Goal: Task Accomplishment & Management: Complete application form

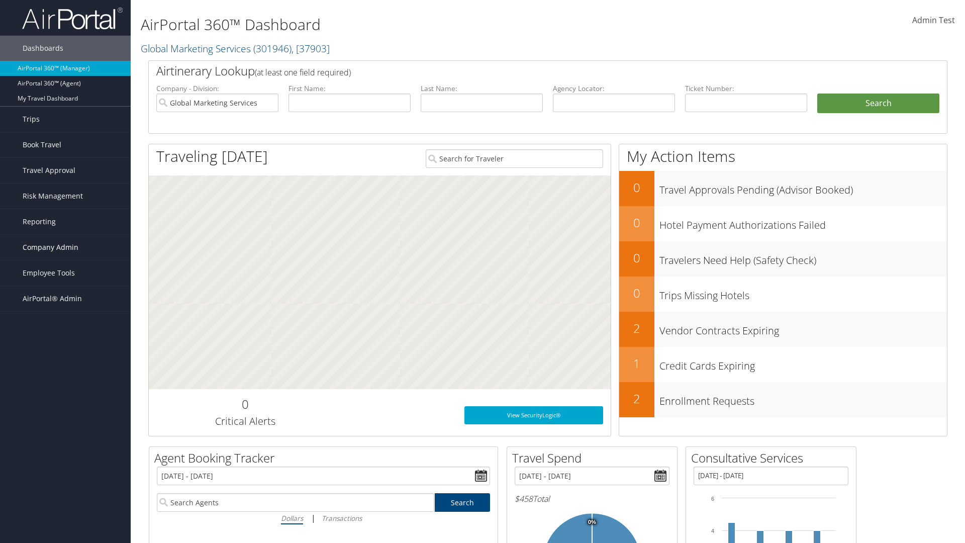
click at [65, 247] on span "Company Admin" at bounding box center [51, 247] width 56 height 25
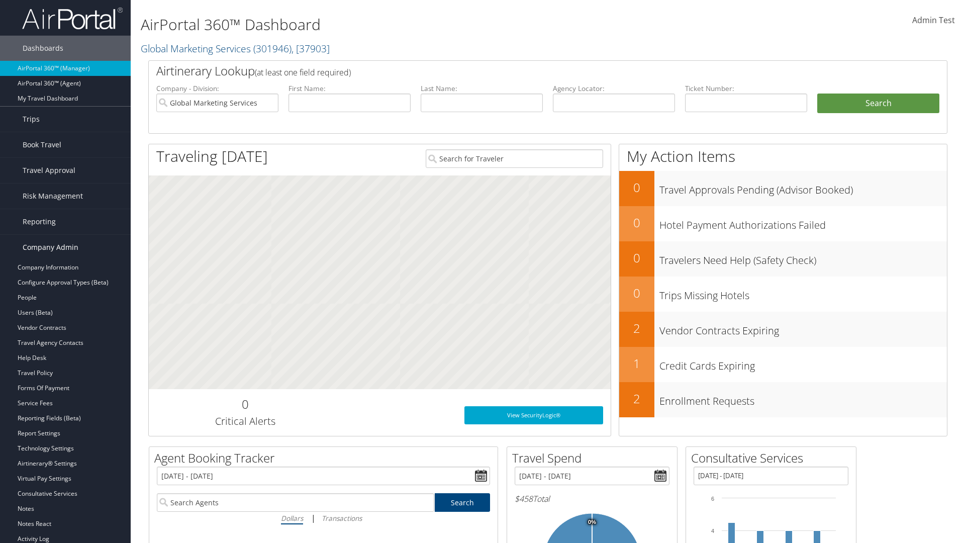
scroll to position [222, 0]
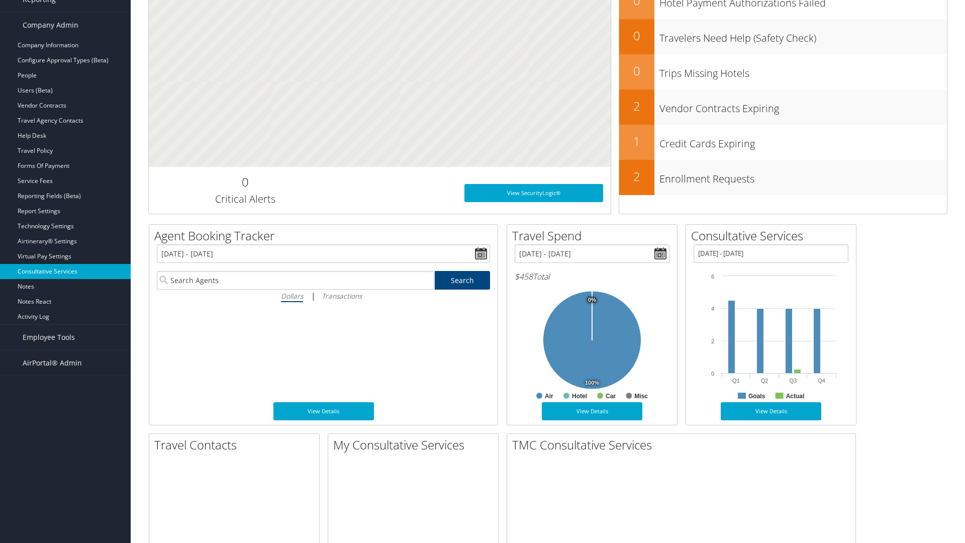
click at [65, 271] on link "Consultative Services" at bounding box center [65, 271] width 131 height 15
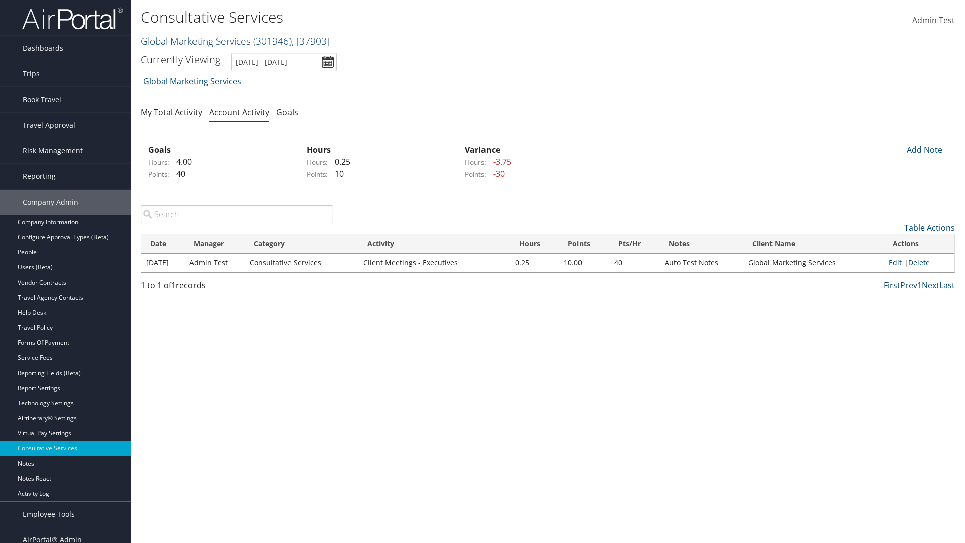
click at [195, 41] on link "Global Marketing Services ( 301946 ) , [ 37903 ]" at bounding box center [235, 41] width 189 height 14
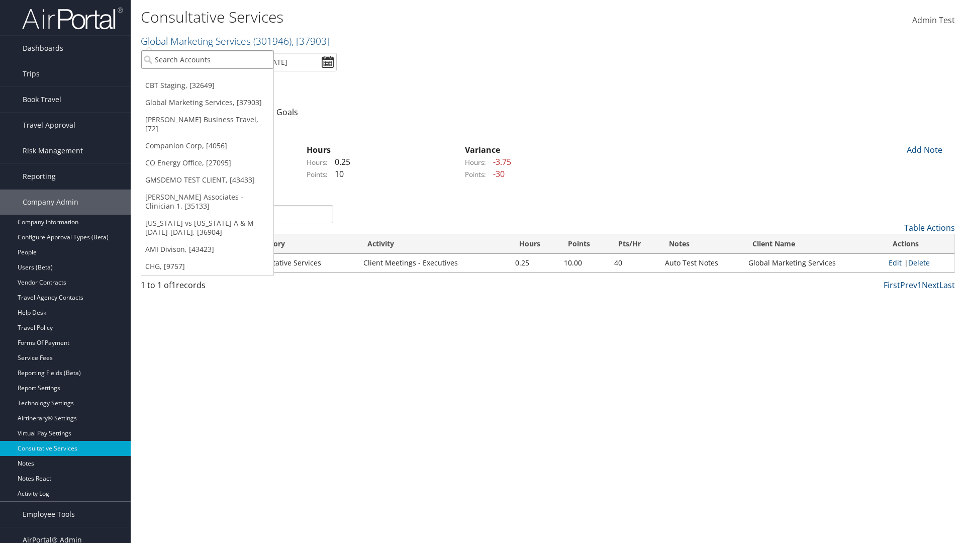
click at [207, 59] on input "search" at bounding box center [207, 59] width 132 height 19
type input "CBTSTG"
click at [207, 78] on div "CBT Staging (CBTSTG), [32649]" at bounding box center [207, 77] width 143 height 9
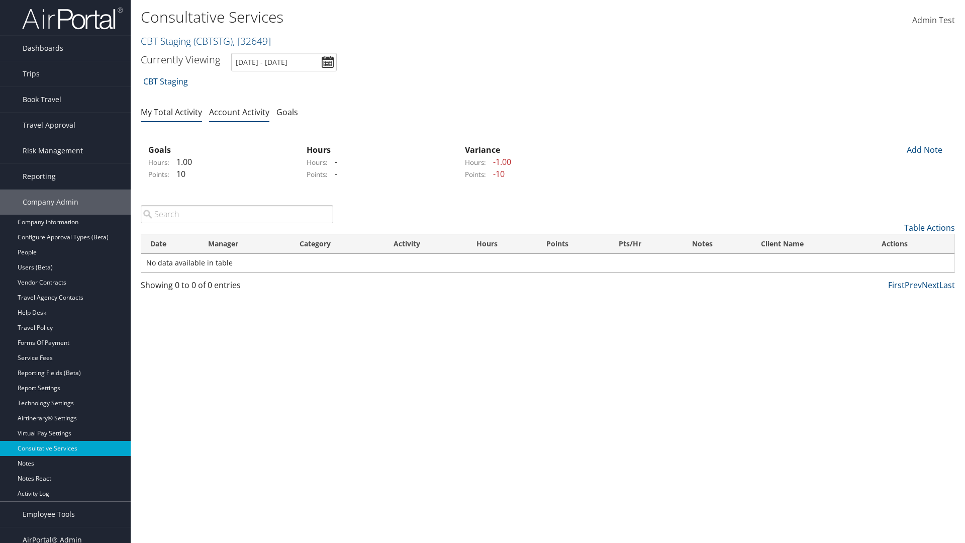
click at [171, 112] on link "My Total Activity" at bounding box center [171, 112] width 61 height 11
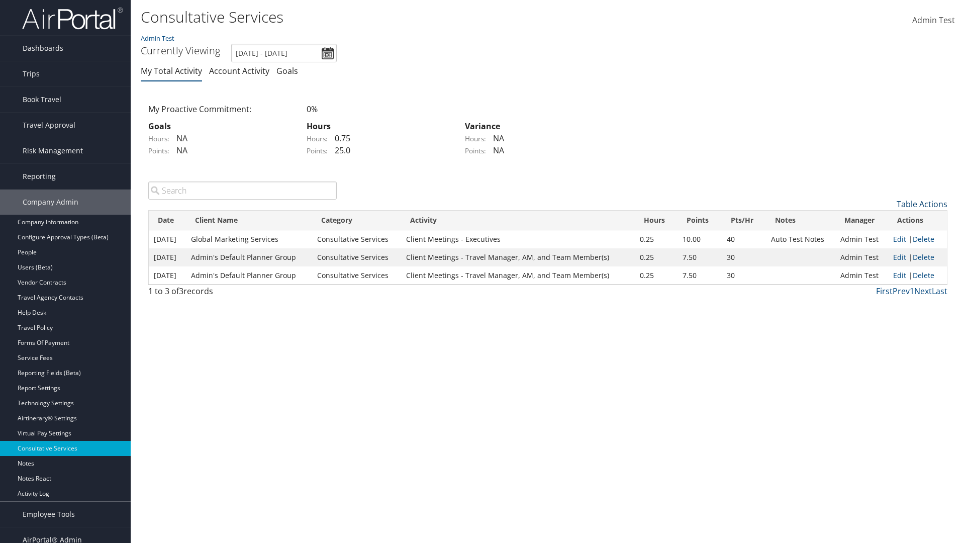
click at [922, 204] on link "Table Actions" at bounding box center [922, 204] width 51 height 11
click at [881, 219] on link "New Record" at bounding box center [881, 219] width 132 height 17
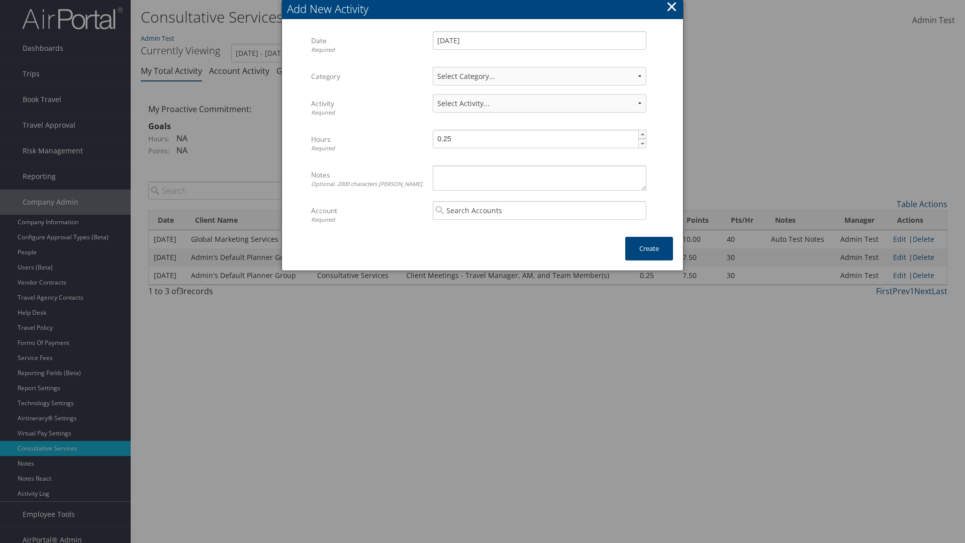
select select "1"
select select "227-1"
click at [539, 177] on textarea "Notes Optional. 2000 characters max." at bounding box center [540, 177] width 214 height 25
type textarea "Automation notes for activity"
click at [539, 210] on input "search" at bounding box center [540, 210] width 214 height 19
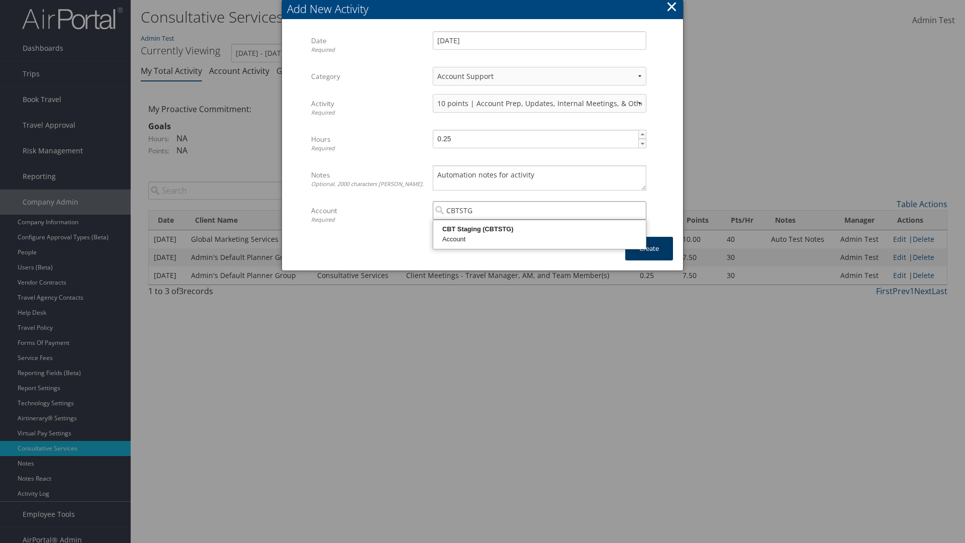
click at [539, 229] on div "CBT Staging (CBTSTG)" at bounding box center [540, 229] width 210 height 10
type input "CBT Staging"
click at [649, 248] on button "Create" at bounding box center [649, 249] width 48 height 24
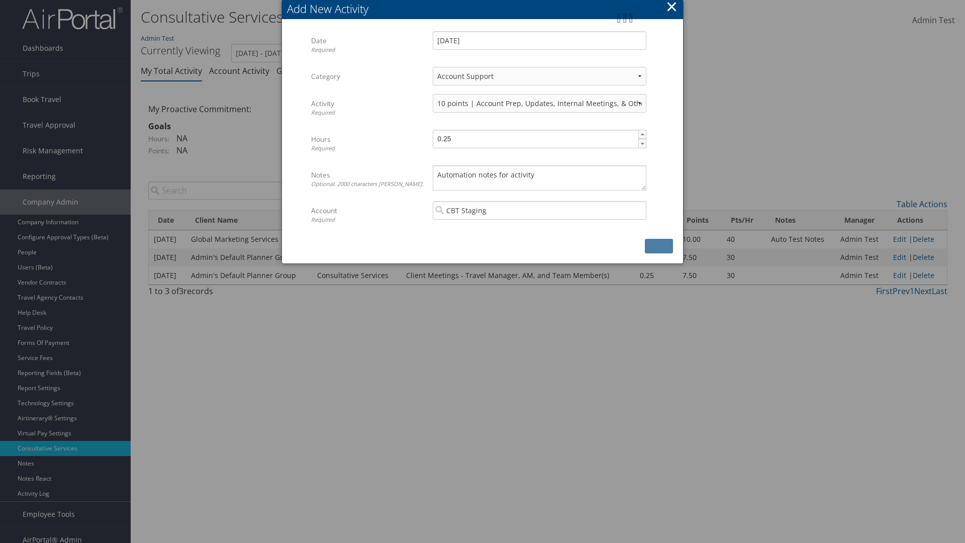
scroll to position [10, 0]
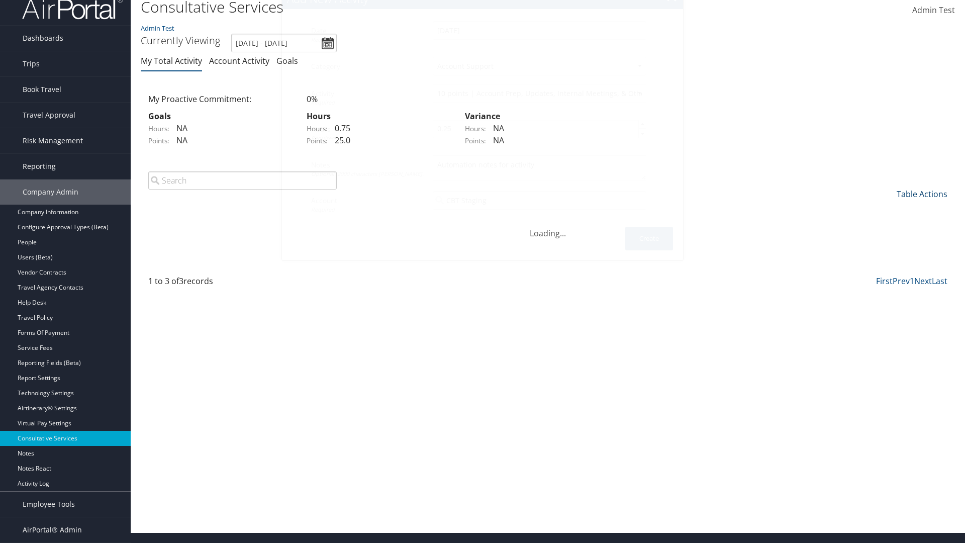
click at [922, 200] on link "Table Actions" at bounding box center [922, 193] width 51 height 11
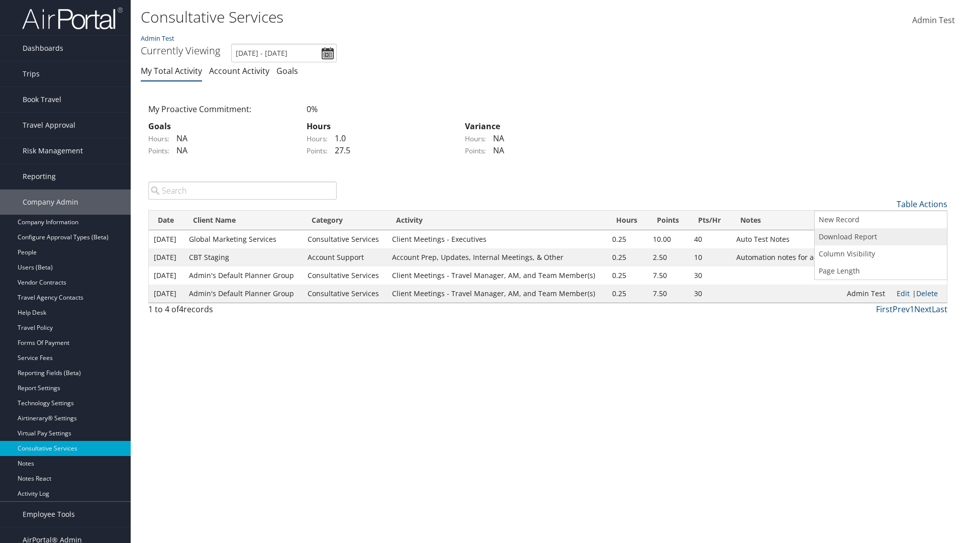
click at [881, 236] on link "Download Report" at bounding box center [881, 236] width 132 height 17
click at [922, 204] on link "Table Actions" at bounding box center [922, 204] width 51 height 11
click at [881, 253] on link "Column Visibility" at bounding box center [881, 253] width 132 height 17
click at [881, 220] on link "Date" at bounding box center [881, 220] width 132 height 17
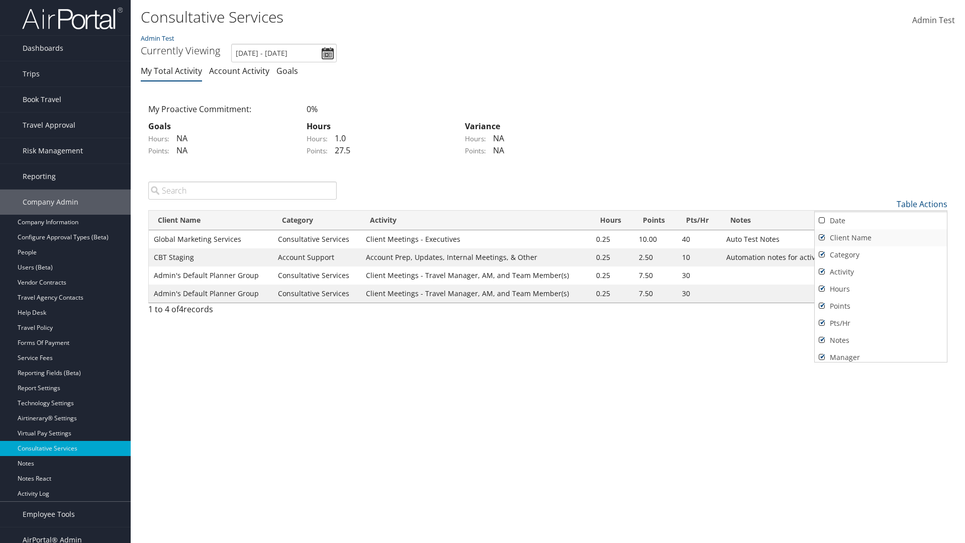
click at [881, 237] on link "Client Name" at bounding box center [881, 237] width 132 height 17
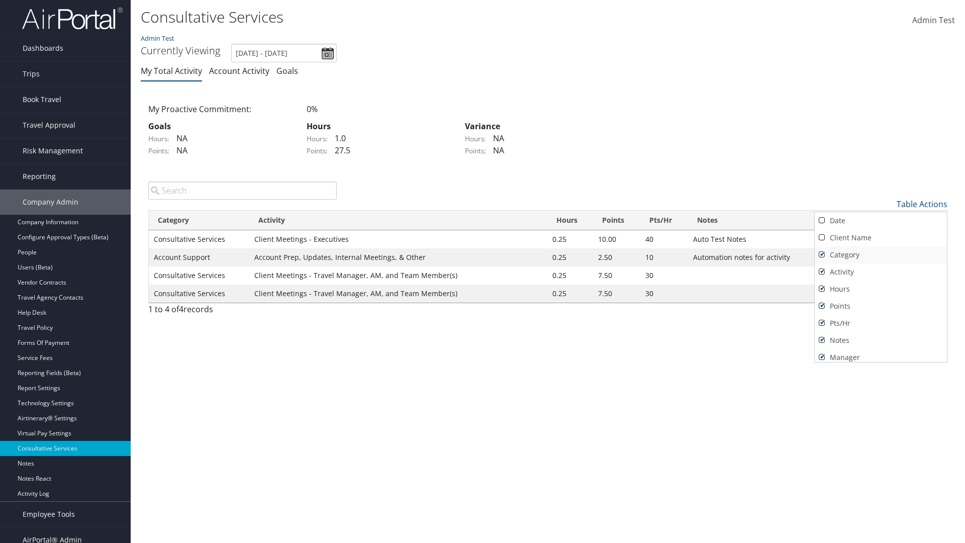
click at [881, 254] on link "Category" at bounding box center [881, 254] width 132 height 17
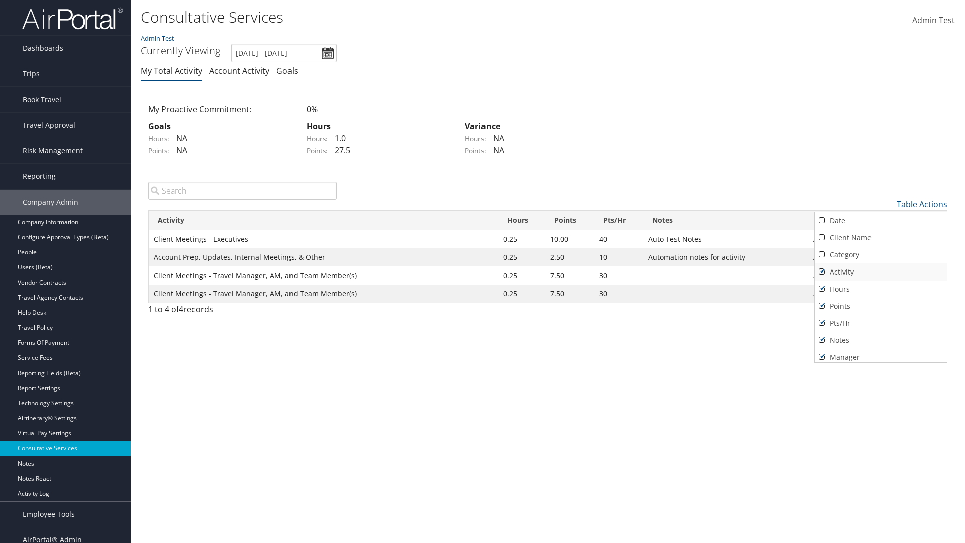
click at [881, 271] on link "Activity" at bounding box center [881, 271] width 132 height 17
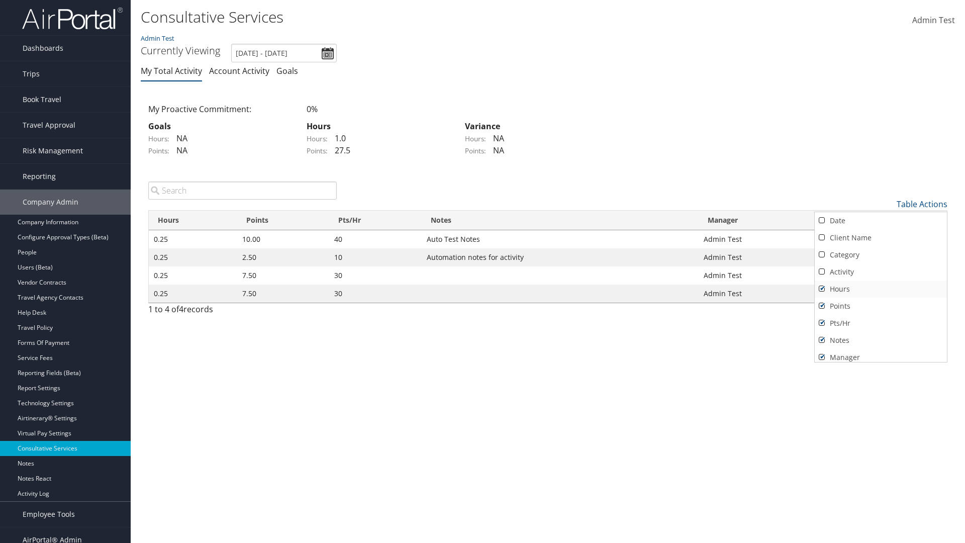
click at [881, 289] on link "Hours" at bounding box center [881, 288] width 132 height 17
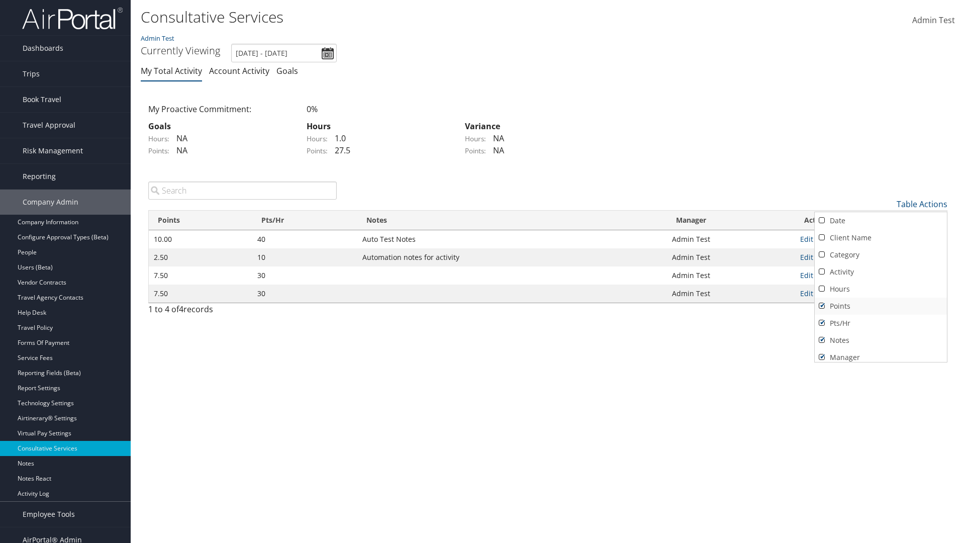
click at [881, 306] on link "Points" at bounding box center [881, 306] width 132 height 17
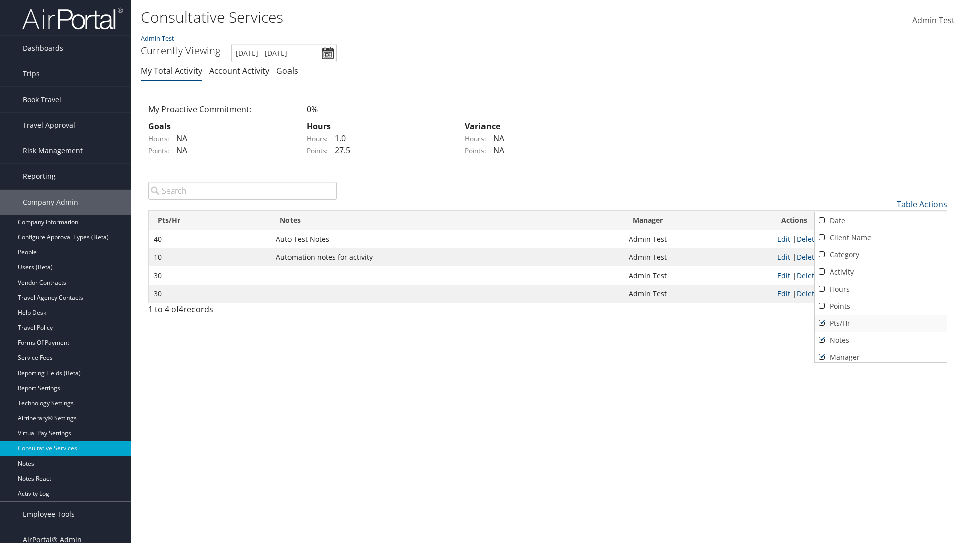
click at [881, 323] on link "Pts/Hr" at bounding box center [881, 323] width 132 height 17
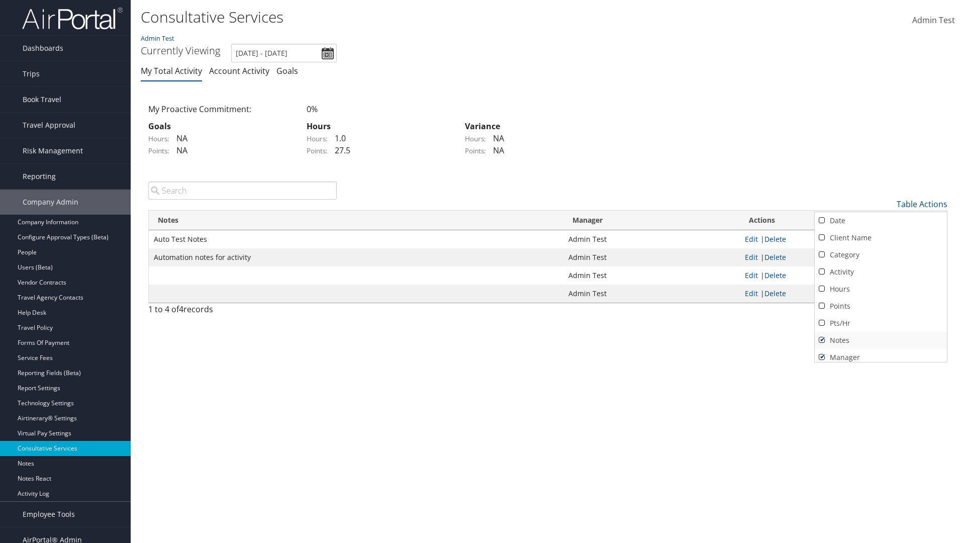
click at [881, 340] on link "Notes" at bounding box center [881, 340] width 132 height 17
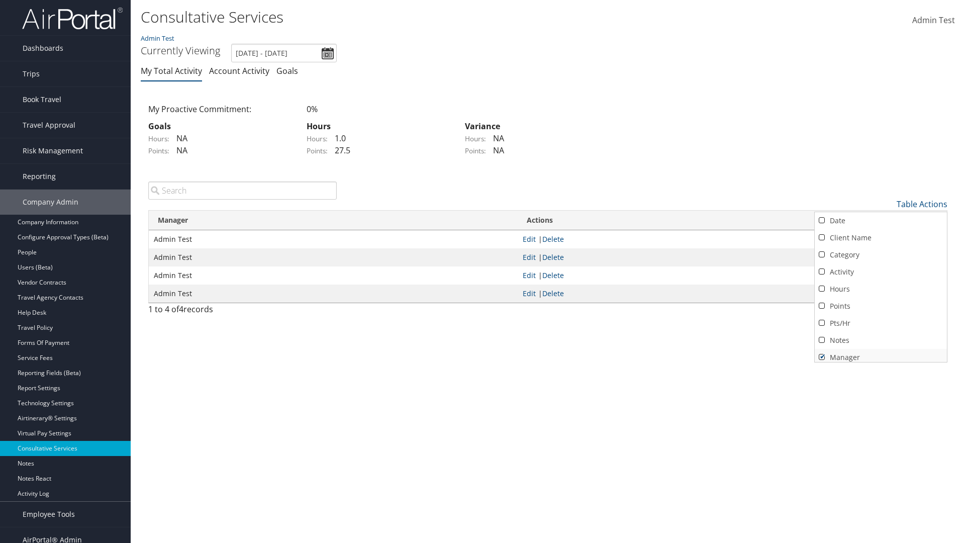
scroll to position [4, 0]
click at [881, 353] on link "Manager" at bounding box center [881, 353] width 132 height 17
click at [483, 271] on div at bounding box center [482, 271] width 965 height 543
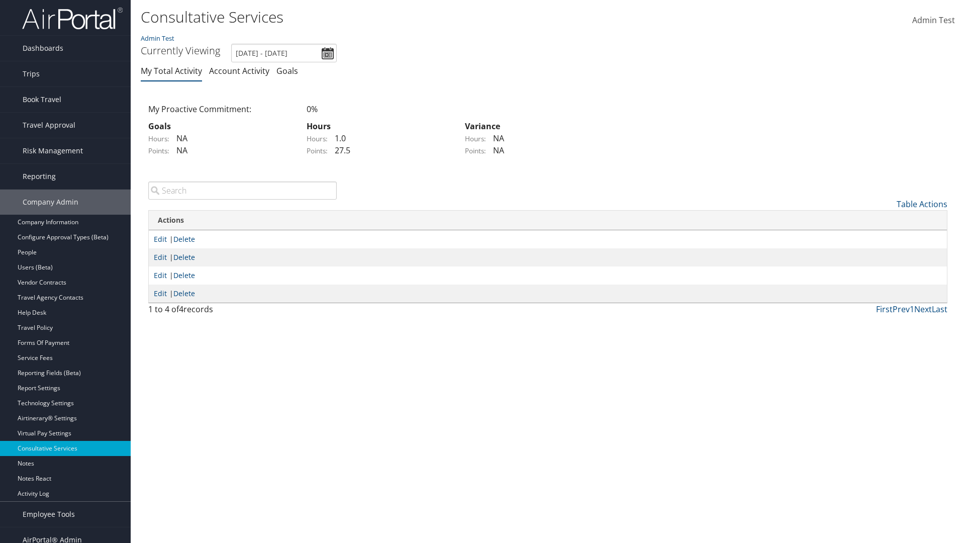
scroll to position [12, 0]
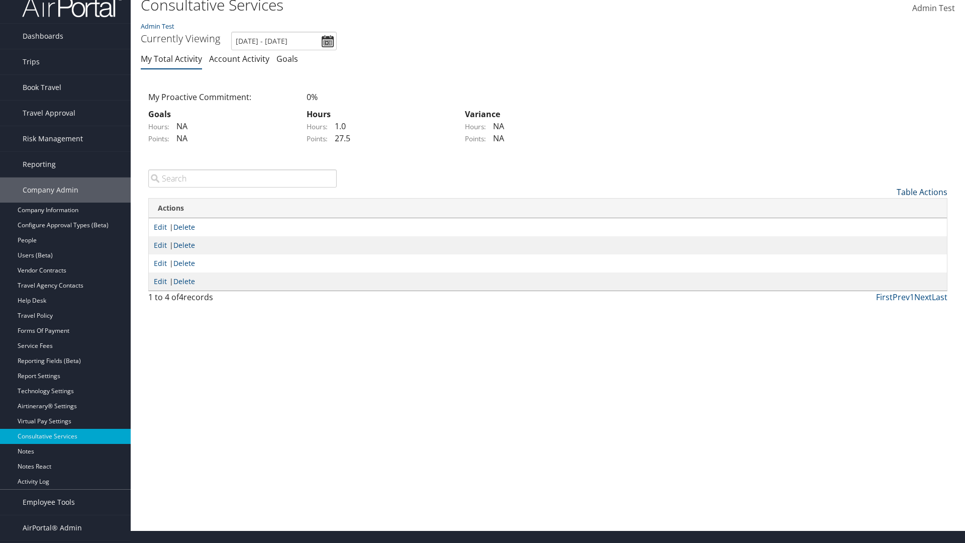
click at [922, 192] on link "Table Actions" at bounding box center [922, 191] width 51 height 11
click at [881, 241] on link "Column Visibility" at bounding box center [881, 241] width 132 height 17
click at [881, 208] on link "Date" at bounding box center [881, 208] width 132 height 17
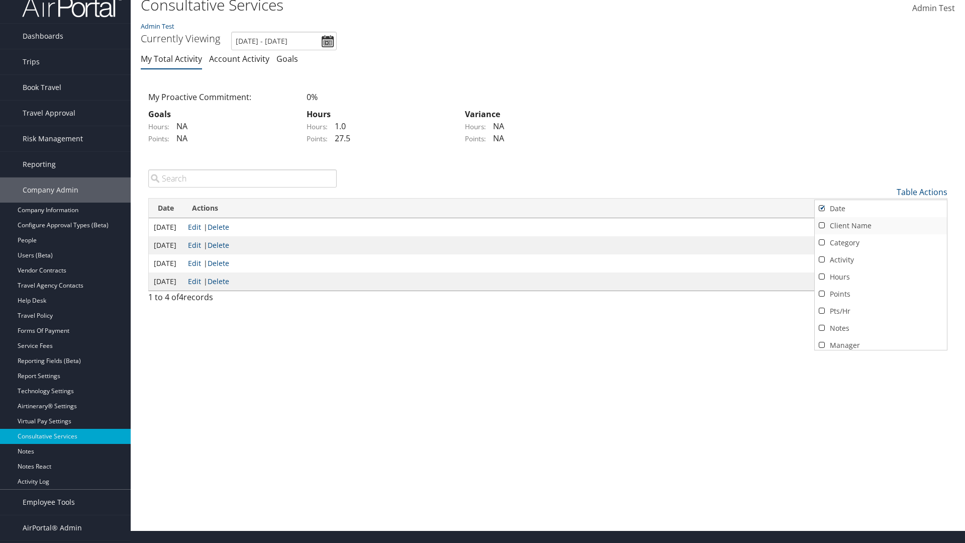
click at [881, 225] on link "Client Name" at bounding box center [881, 225] width 132 height 17
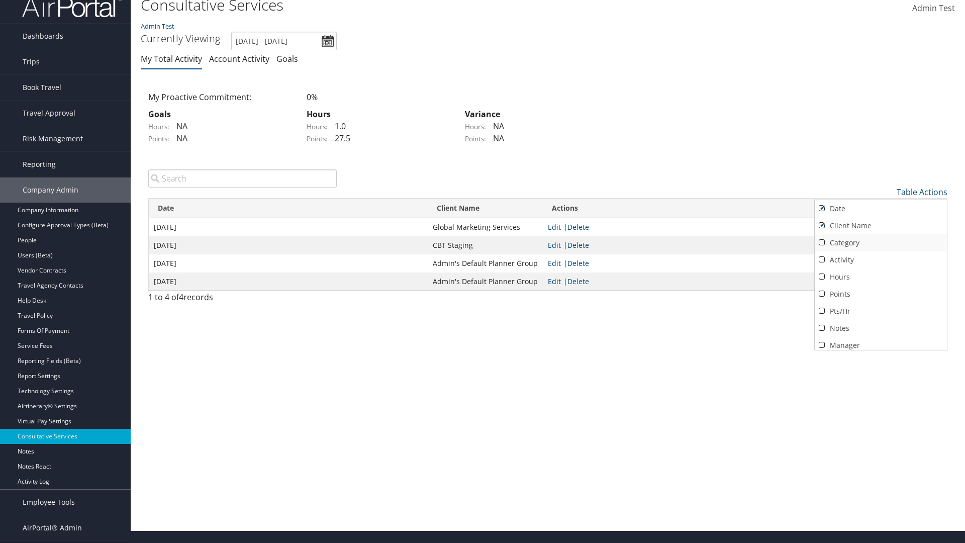
click at [881, 242] on link "Category" at bounding box center [881, 242] width 132 height 17
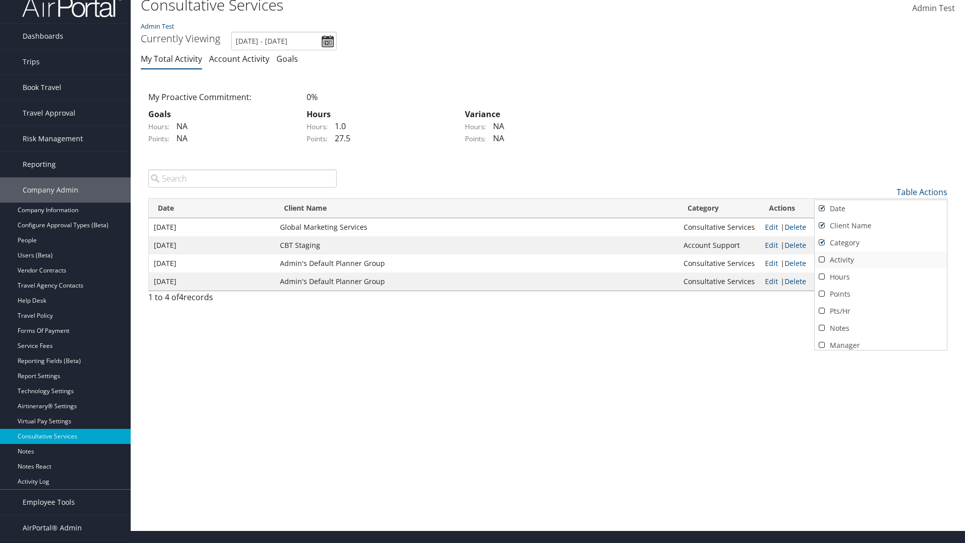
click at [881, 259] on link "Activity" at bounding box center [881, 259] width 132 height 17
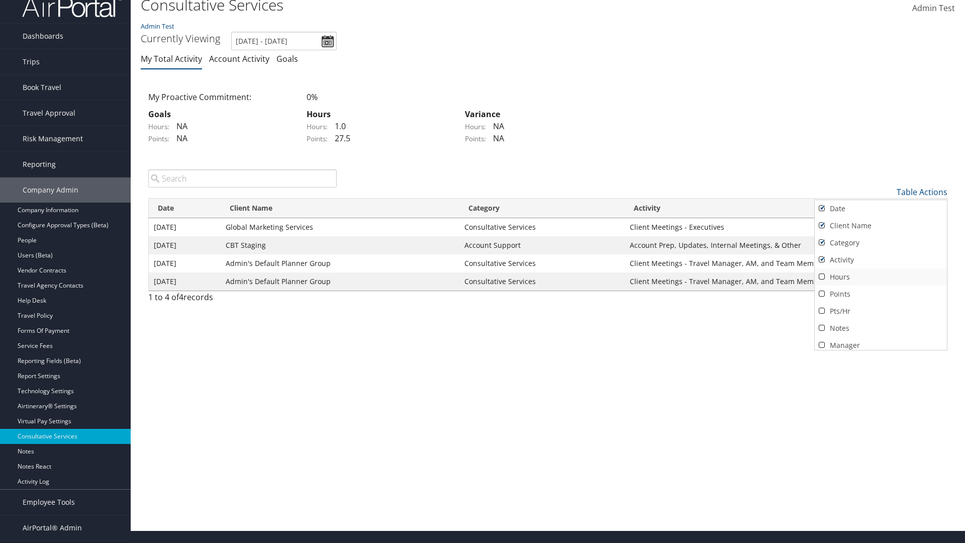
click at [881, 276] on link "Hours" at bounding box center [881, 276] width 132 height 17
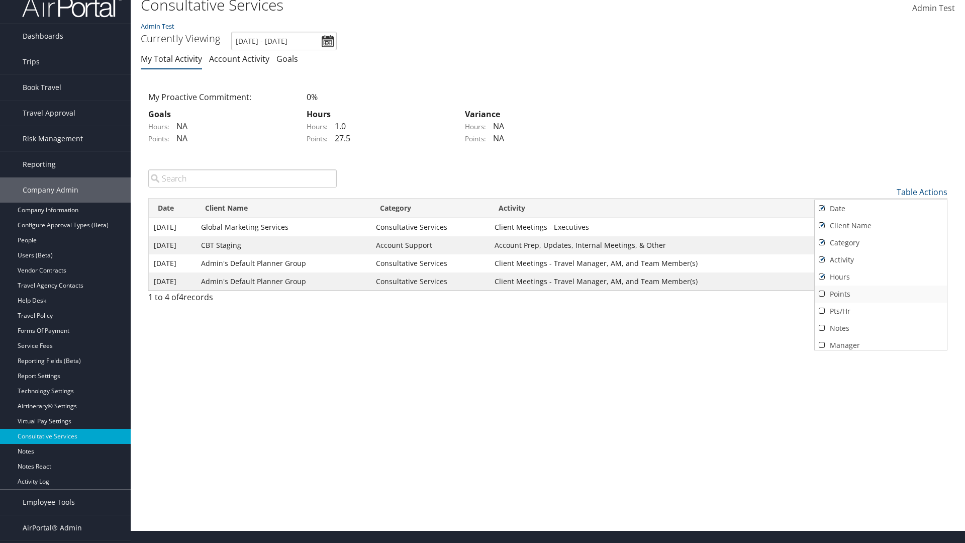
click at [881, 294] on link "Points" at bounding box center [881, 293] width 132 height 17
click at [881, 311] on link "Pts/Hr" at bounding box center [881, 311] width 132 height 17
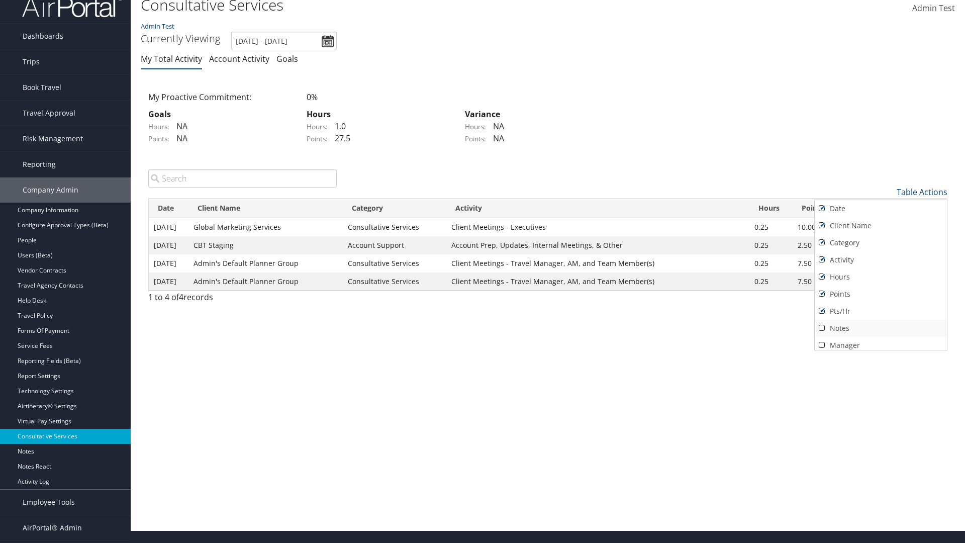
click at [881, 328] on link "Notes" at bounding box center [881, 328] width 132 height 17
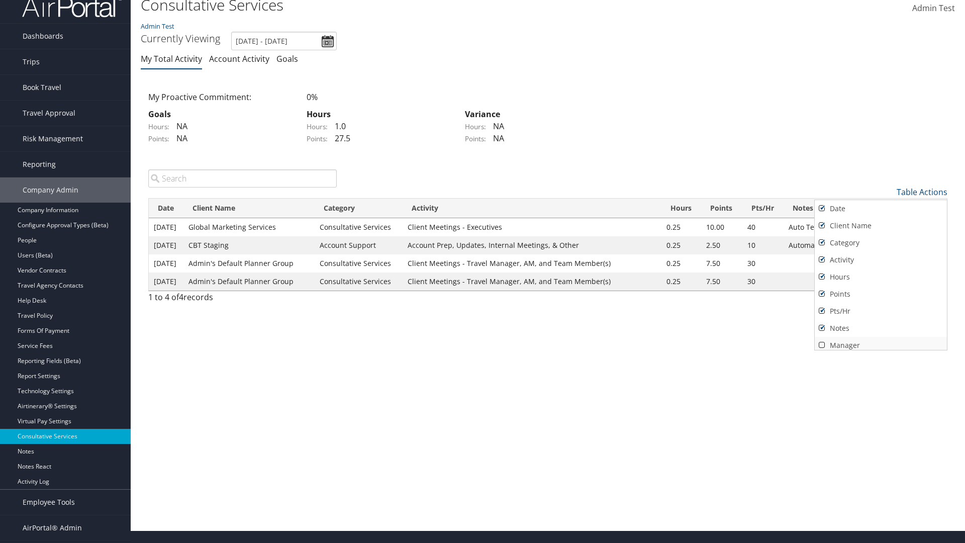
scroll to position [4, 0]
click at [881, 341] on link "Manager" at bounding box center [881, 341] width 132 height 17
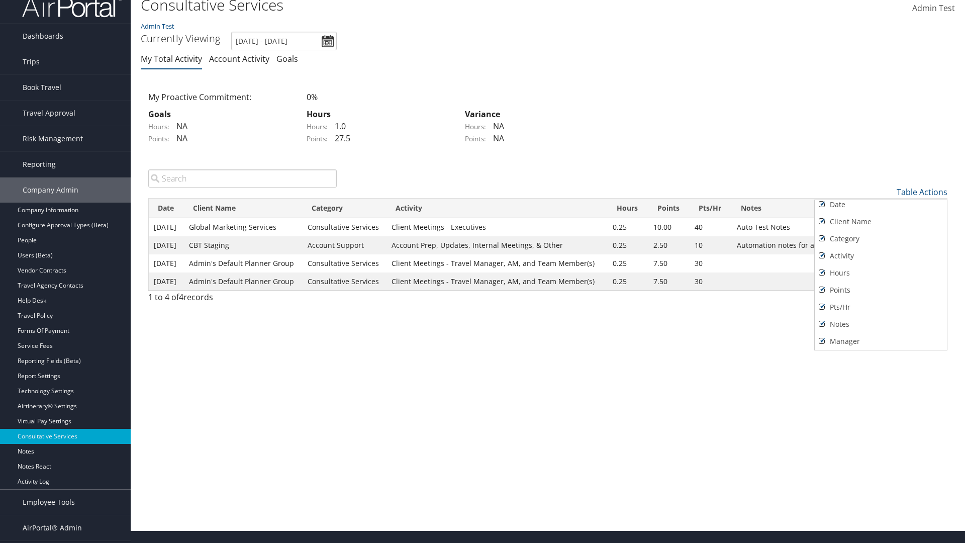
click at [483, 271] on div at bounding box center [482, 271] width 965 height 543
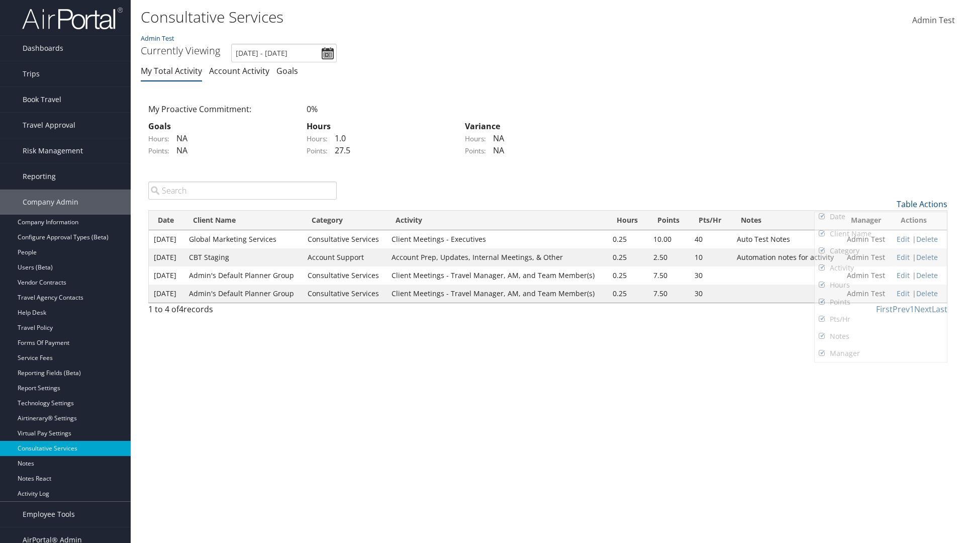
scroll to position [12, 0]
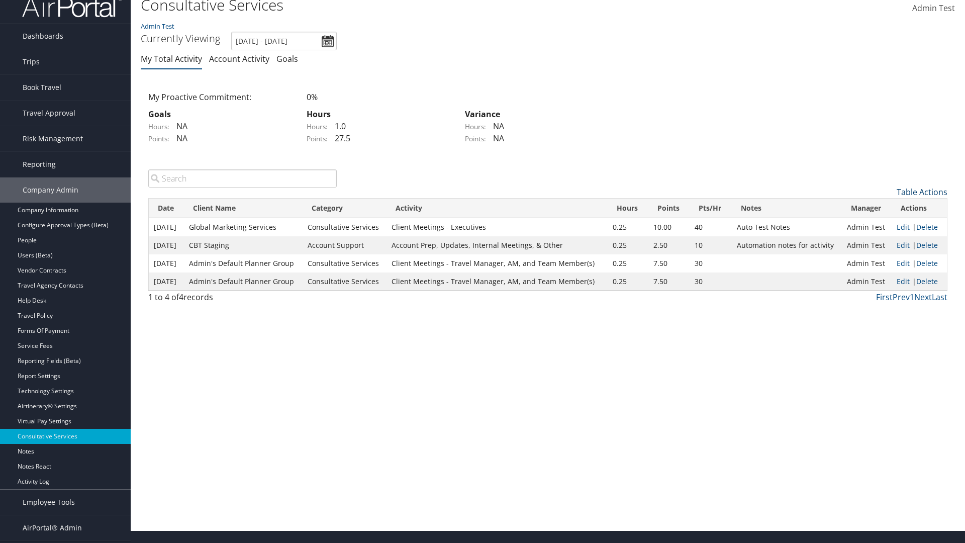
click at [922, 192] on link "Table Actions" at bounding box center [922, 191] width 51 height 11
click at [881, 242] on link "50" at bounding box center [881, 242] width 132 height 17
click at [922, 192] on link "Table Actions" at bounding box center [922, 191] width 51 height 11
click at [881, 258] on link "Page Length" at bounding box center [881, 258] width 132 height 17
click at [922, 192] on link "Table Actions" at bounding box center [922, 191] width 51 height 11
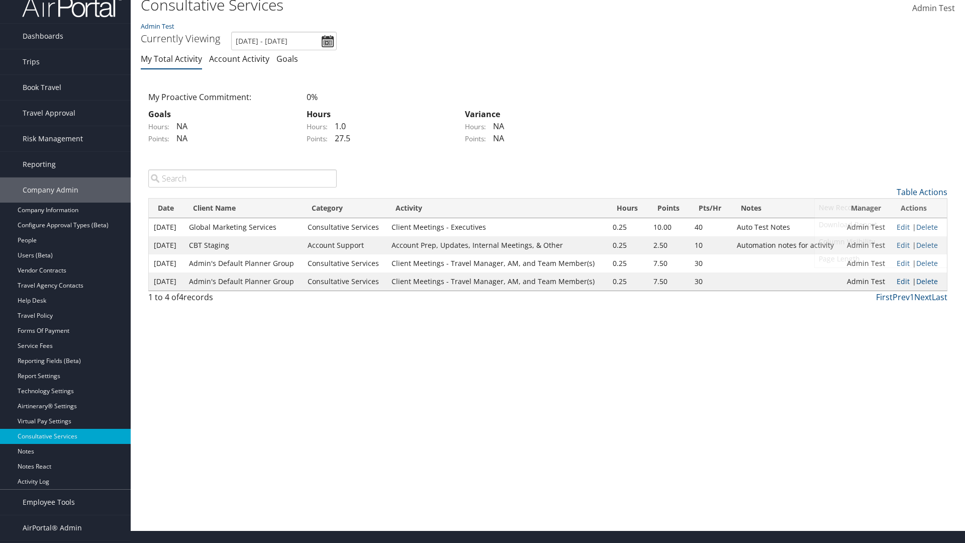
click at [881, 208] on link "10" at bounding box center [881, 208] width 132 height 17
click at [922, 192] on link "Table Actions" at bounding box center [922, 191] width 51 height 11
click at [881, 225] on link "25" at bounding box center [881, 225] width 132 height 17
